Goal: Task Accomplishment & Management: Manage account settings

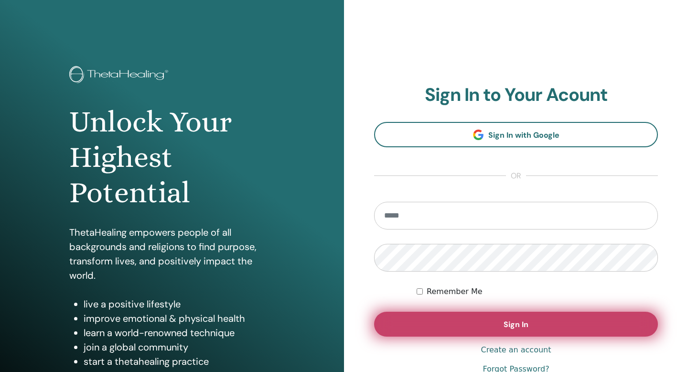
type input "**********"
click at [537, 323] on button "Sign In" at bounding box center [516, 323] width 284 height 25
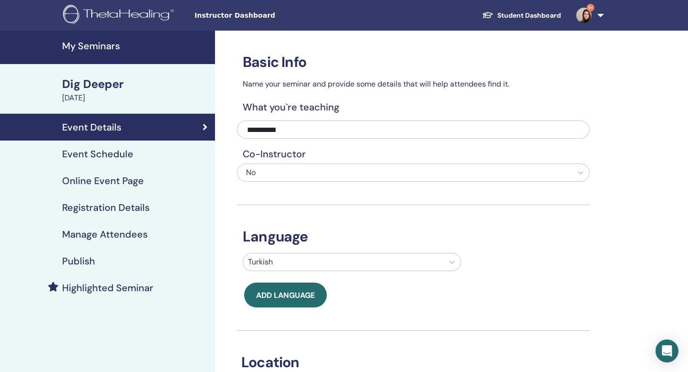
click at [112, 233] on h4 "Manage Attendees" at bounding box center [105, 233] width 86 height 11
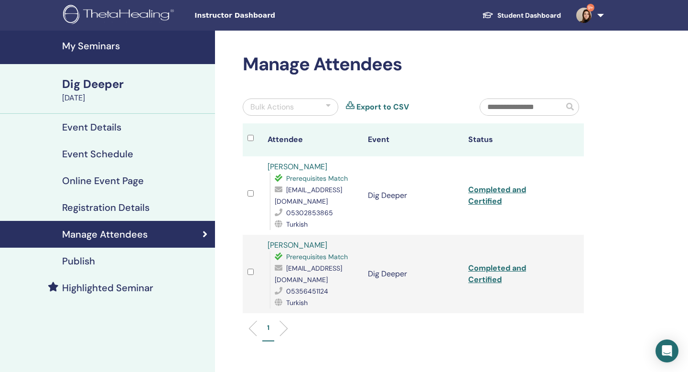
click at [114, 47] on h4 "My Seminars" at bounding box center [135, 45] width 147 height 11
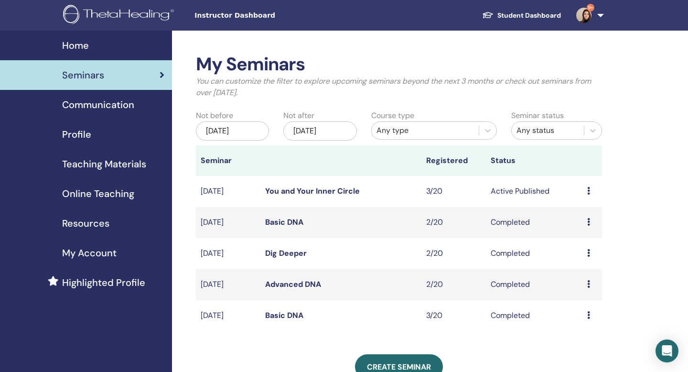
click at [588, 191] on icon at bounding box center [588, 191] width 3 height 8
click at [576, 212] on link "Edit" at bounding box center [574, 213] width 14 height 10
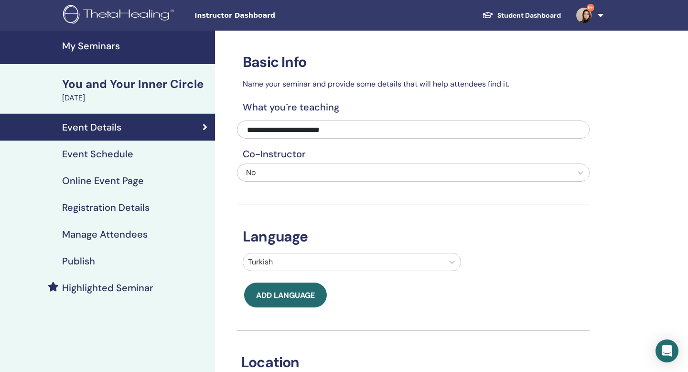
click at [113, 229] on h4 "Manage Attendees" at bounding box center [105, 233] width 86 height 11
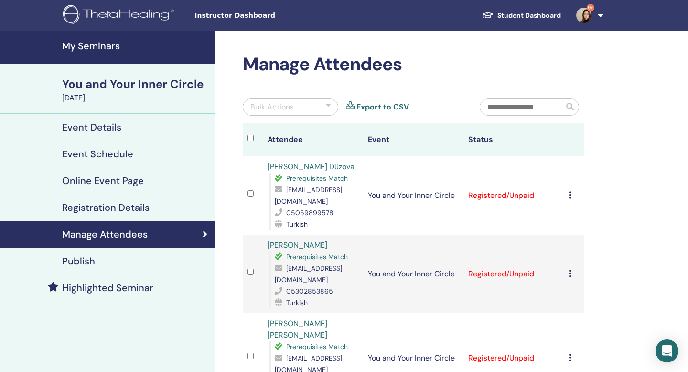
click at [569, 273] on icon at bounding box center [569, 273] width 3 height 8
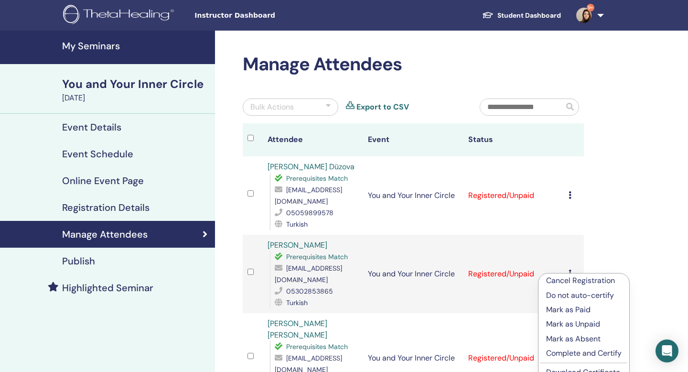
click at [576, 309] on p "Mark as Paid" at bounding box center [583, 309] width 75 height 11
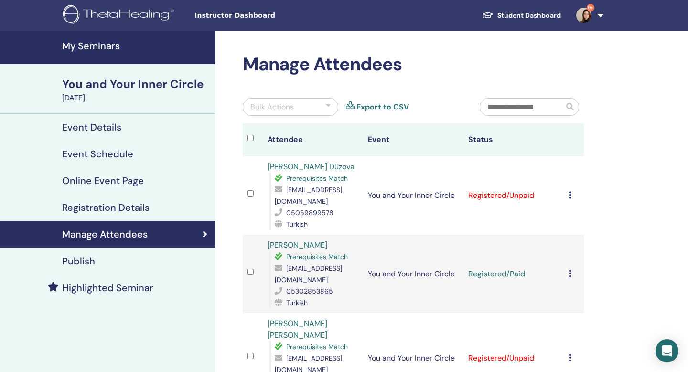
click at [568, 193] on icon at bounding box center [569, 195] width 3 height 8
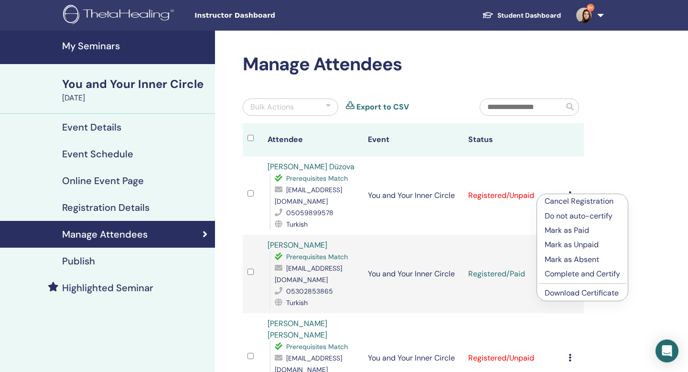
click at [558, 243] on p "Mark as Unpaid" at bounding box center [582, 244] width 75 height 11
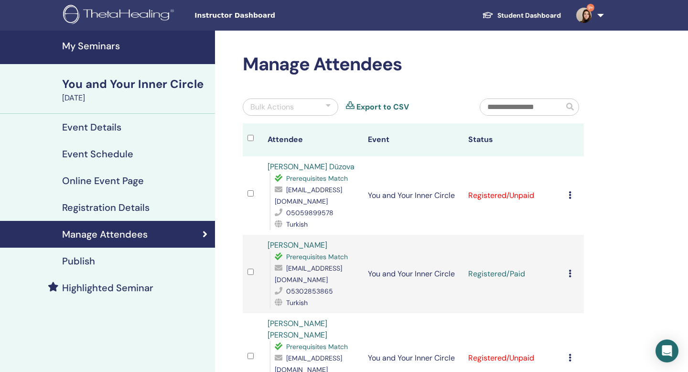
click at [644, 261] on div "Manage Attendees Bulk Actions Export to CSV Attendee Event Status [PERSON_NAME]…" at bounding box center [444, 303] width 459 height 544
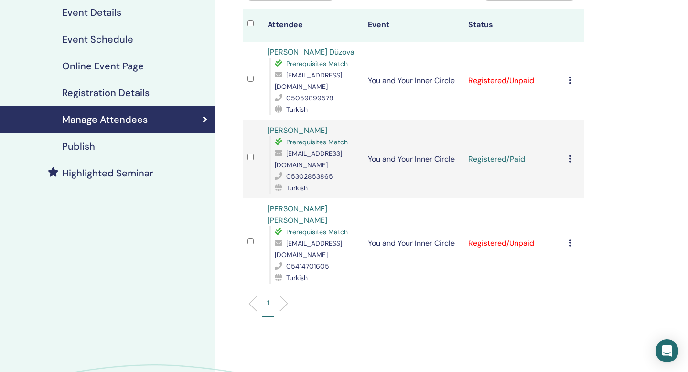
scroll to position [134, 0]
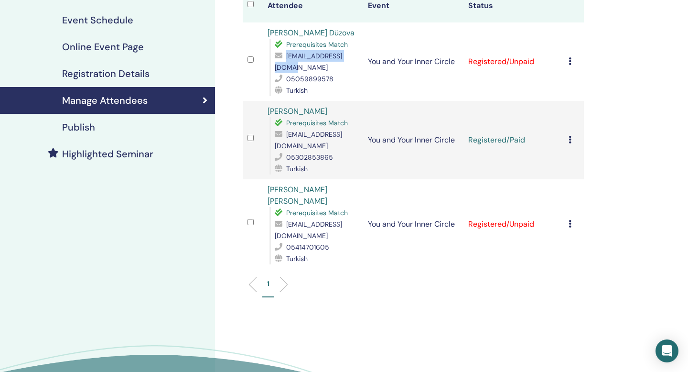
drag, startPoint x: 351, startPoint y: 69, endPoint x: 272, endPoint y: 69, distance: 79.3
click at [272, 69] on div "Prerequisites Match [EMAIL_ADDRESS][DOMAIN_NAME] 05059899578 Turkish" at bounding box center [313, 67] width 89 height 57
copy span "[EMAIL_ADDRESS][DOMAIN_NAME]"
drag, startPoint x: 349, startPoint y: 216, endPoint x: 281, endPoint y: 215, distance: 67.4
click at [281, 218] on div "[EMAIL_ADDRESS][DOMAIN_NAME]" at bounding box center [317, 229] width 84 height 23
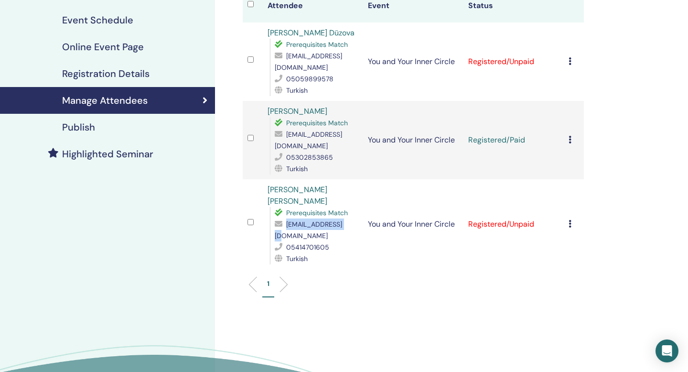
copy div "[EMAIL_ADDRESS][DOMAIN_NAME]"
